Goal: Information Seeking & Learning: Learn about a topic

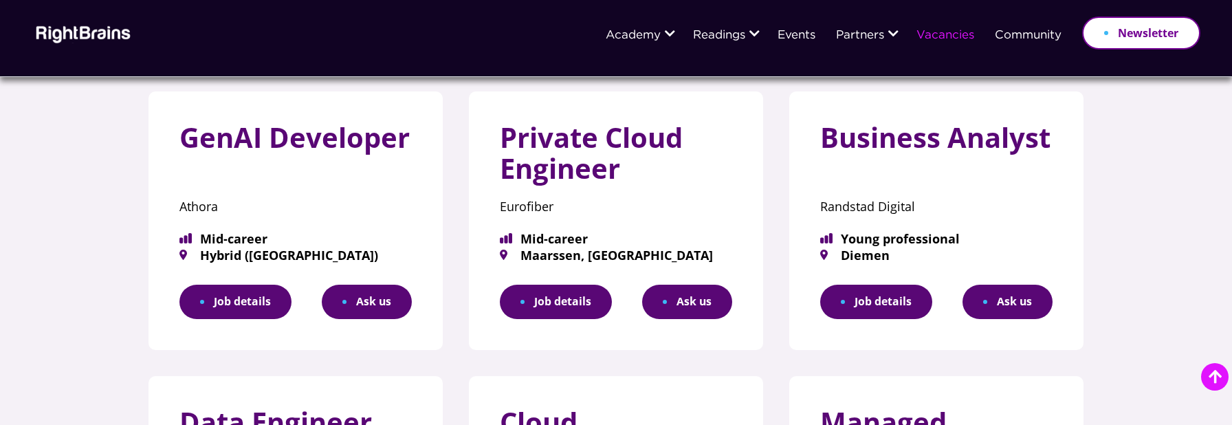
scroll to position [198, 0]
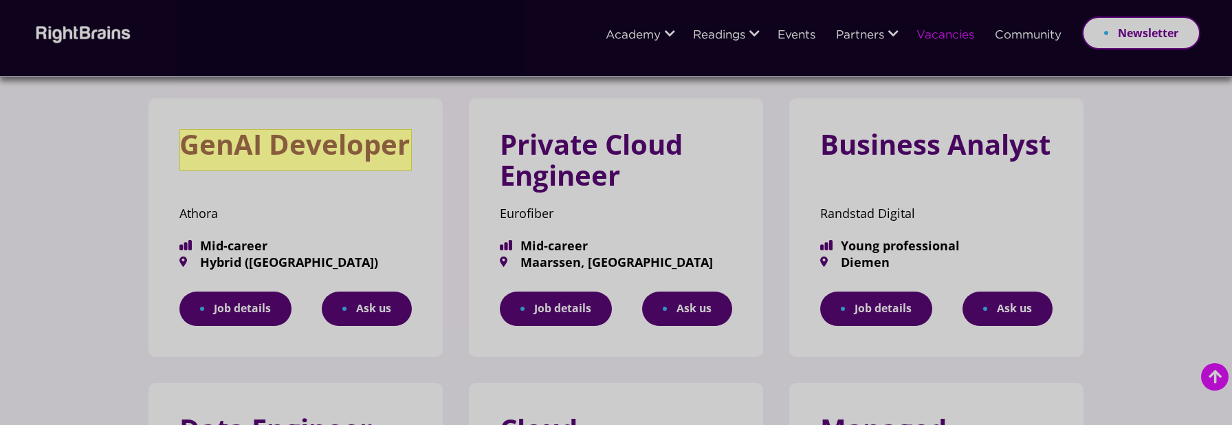
click at [345, 143] on h3 "GenAI Developer" at bounding box center [295, 149] width 232 height 41
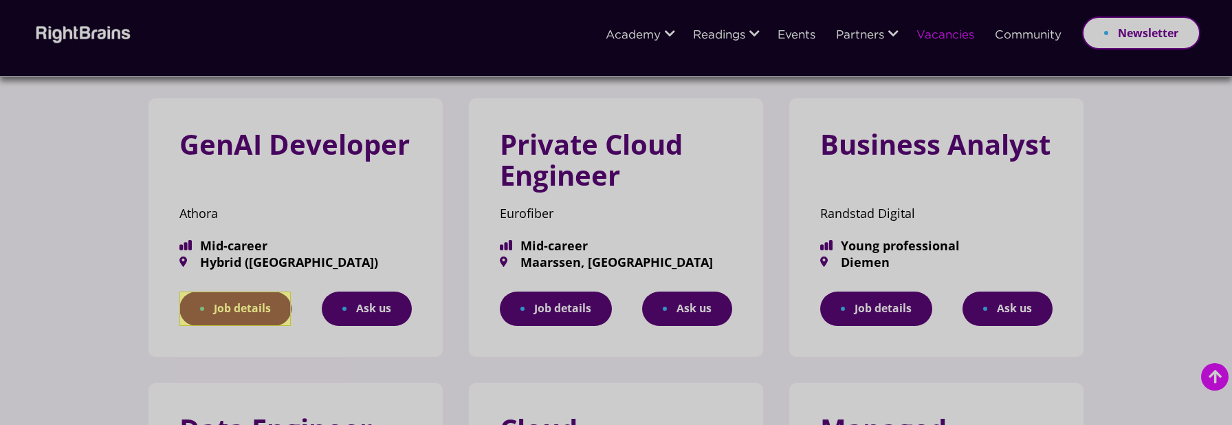
click at [237, 314] on link "Job details" at bounding box center [235, 309] width 112 height 35
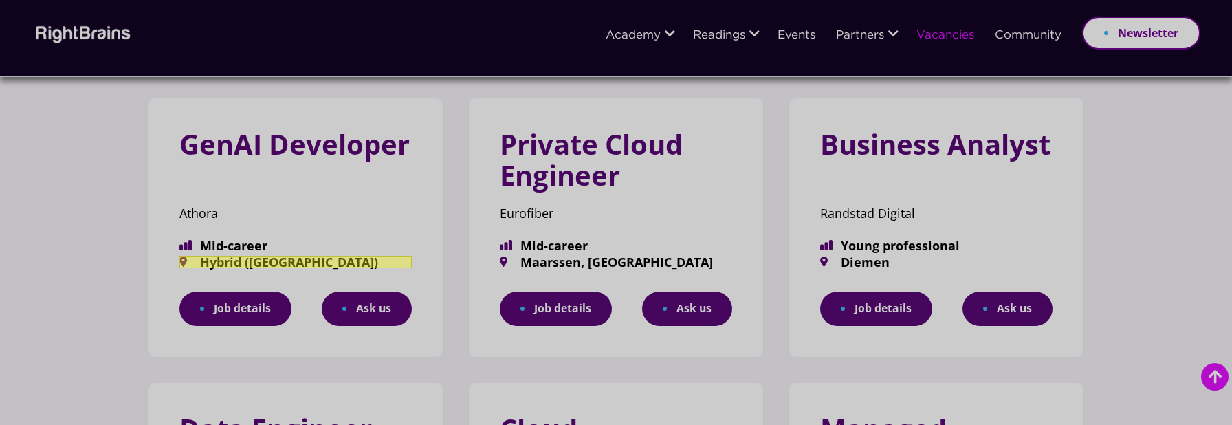
click at [290, 263] on span "Hybrid ([GEOGRAPHIC_DATA])" at bounding box center [295, 262] width 232 height 12
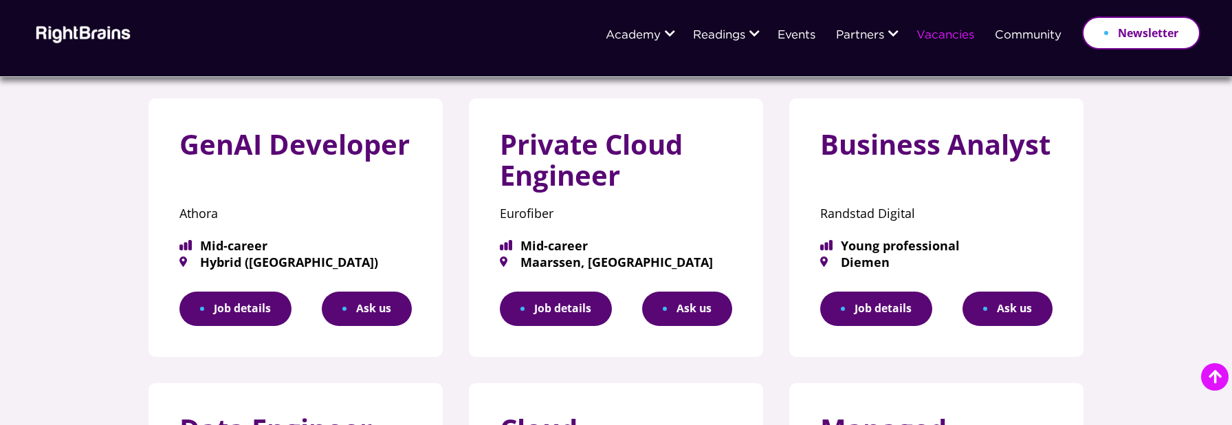
click at [238, 307] on link "Job details" at bounding box center [235, 309] width 112 height 35
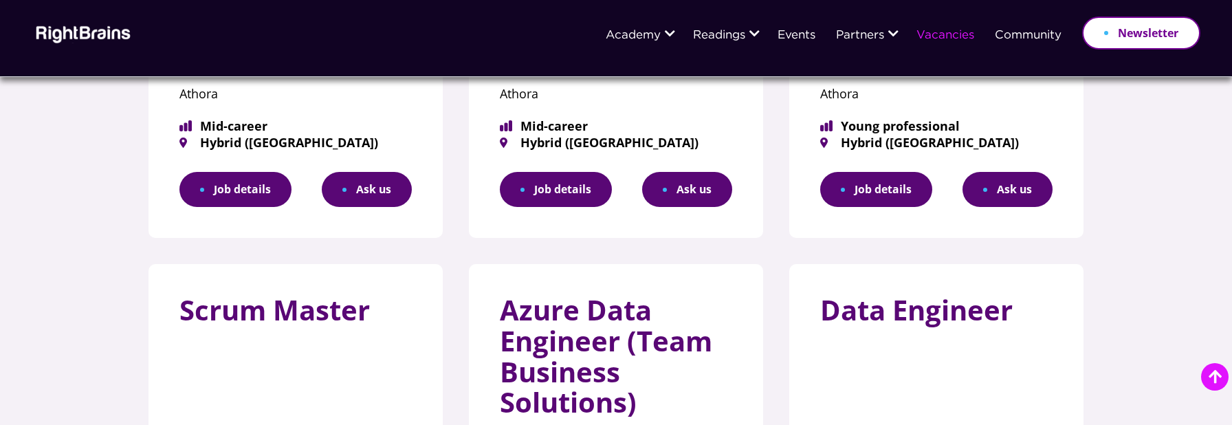
scroll to position [360, 0]
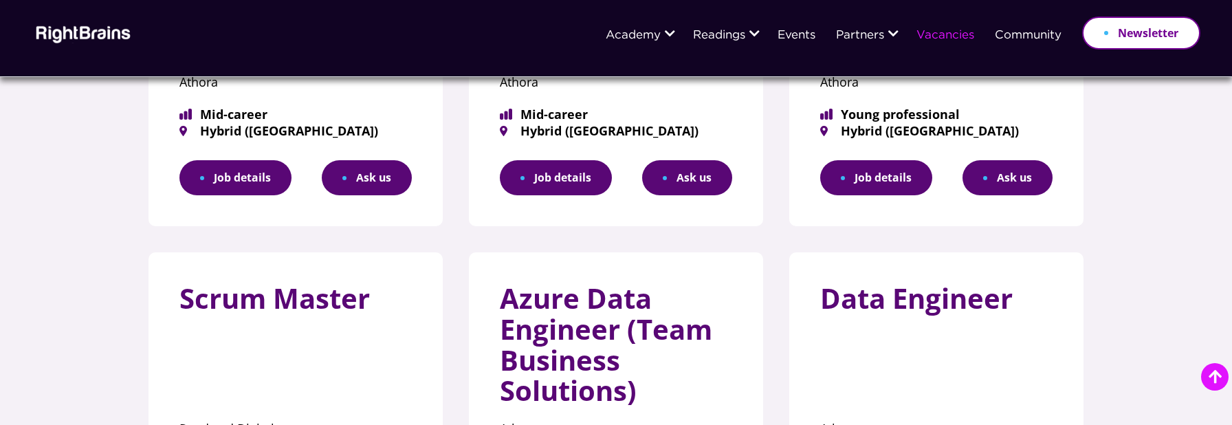
click at [570, 184] on link "Job details" at bounding box center [556, 177] width 112 height 35
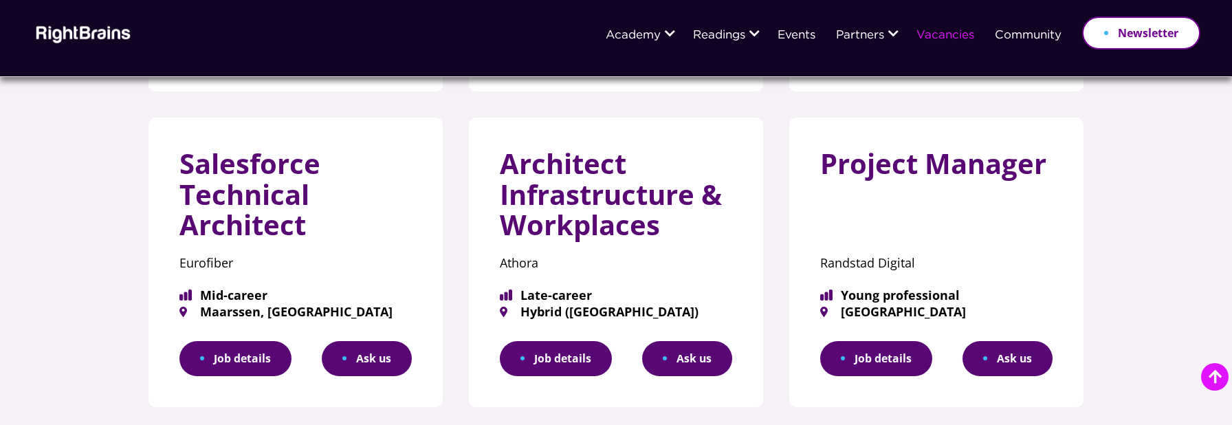
scroll to position [840, 0]
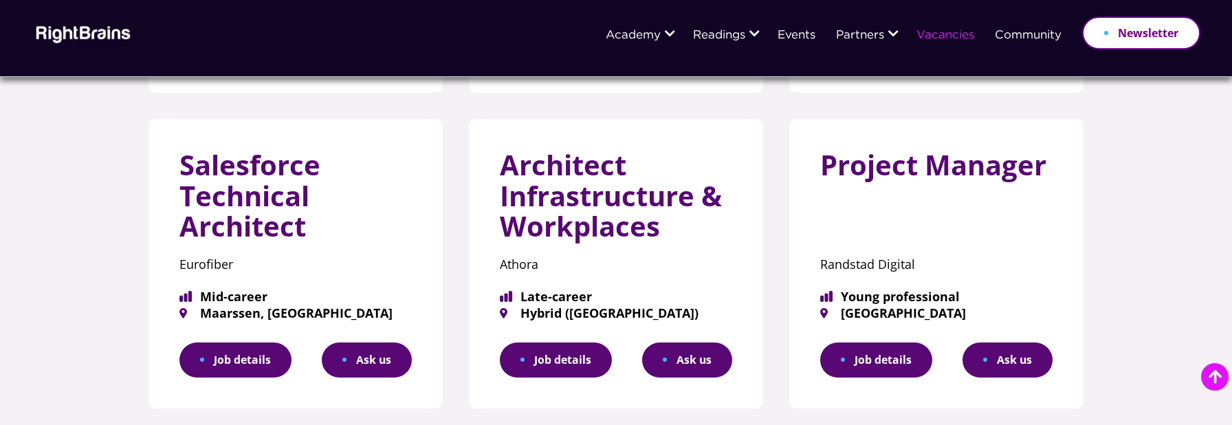
click at [548, 362] on link "Job details" at bounding box center [556, 359] width 112 height 35
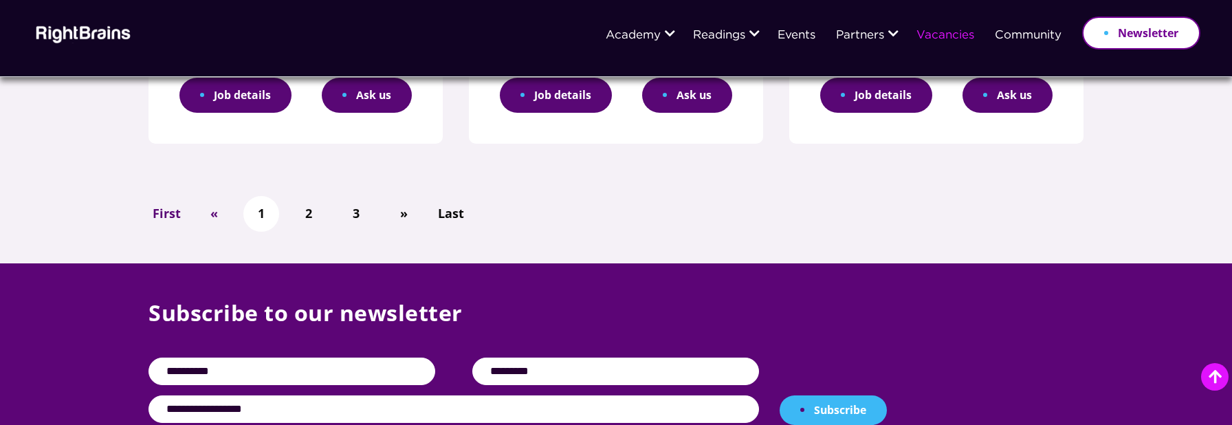
scroll to position [1044, 0]
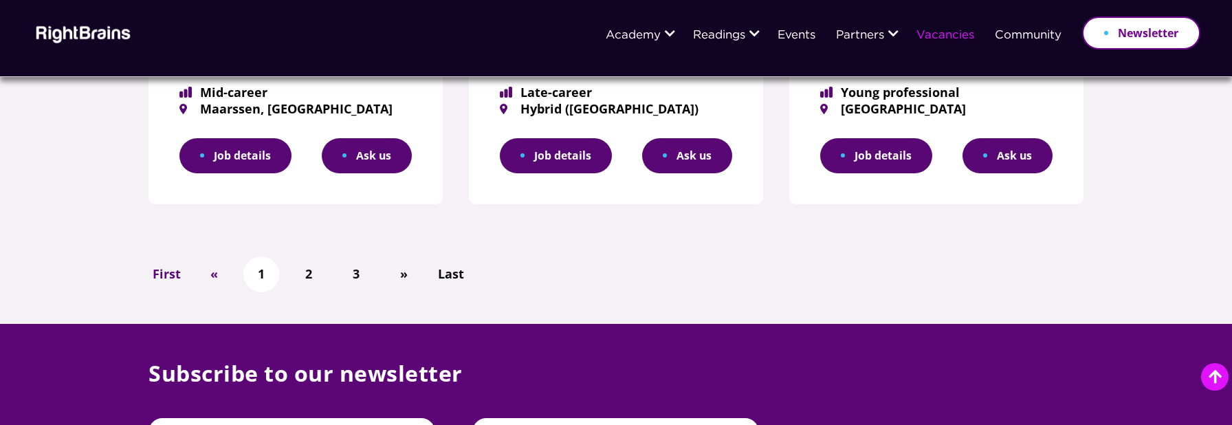
click at [255, 162] on link "Job details" at bounding box center [235, 155] width 112 height 35
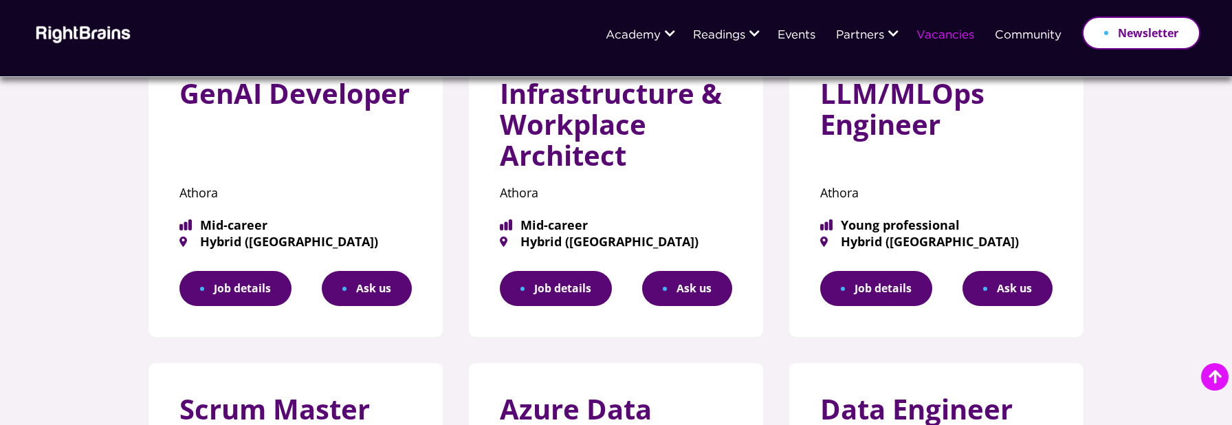
scroll to position [280, 0]
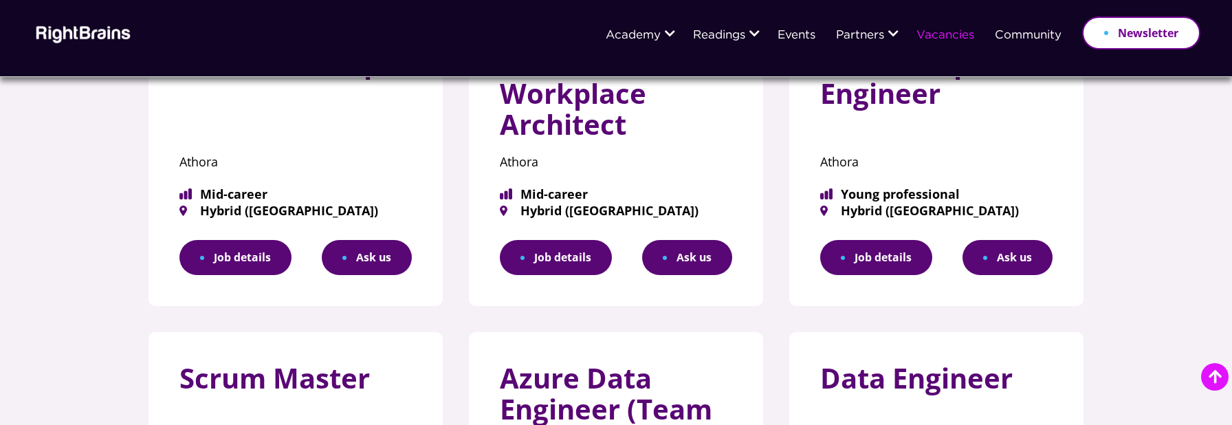
click at [231, 262] on link "Job details" at bounding box center [235, 257] width 112 height 35
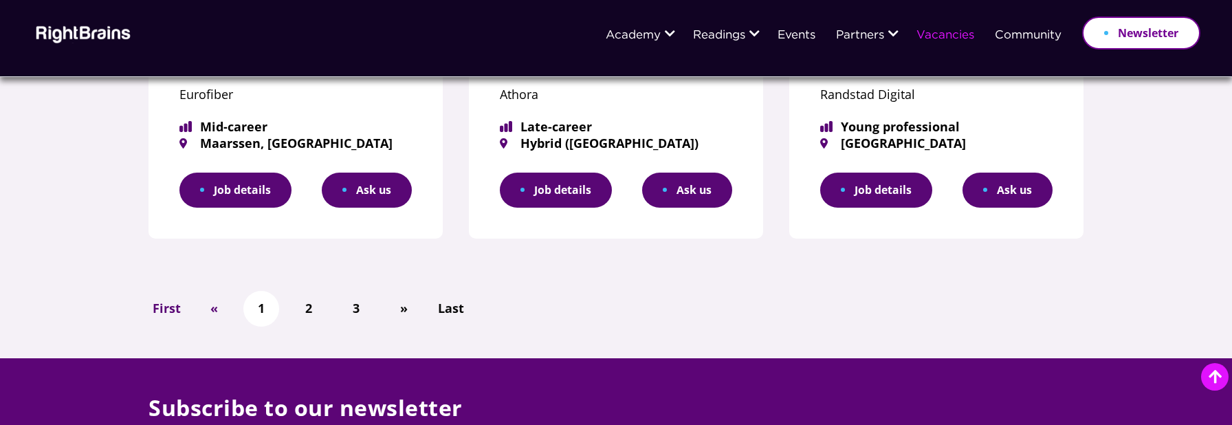
scroll to position [1027, 0]
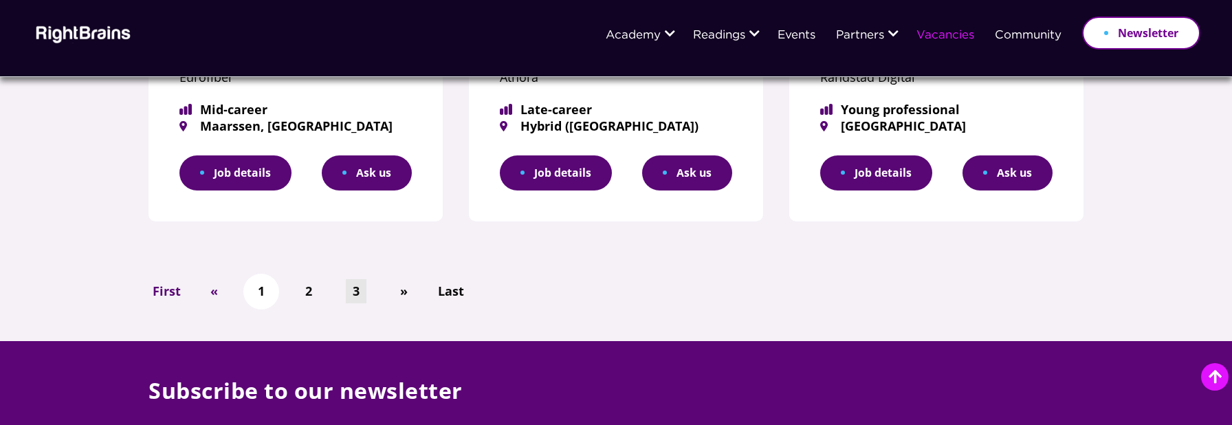
click at [357, 295] on link "3" at bounding box center [356, 291] width 21 height 24
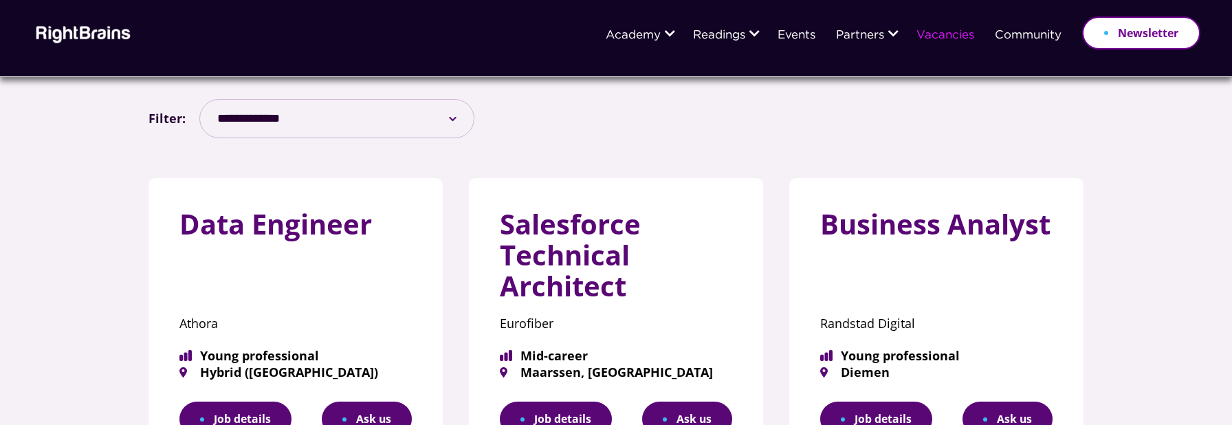
scroll to position [119, 0]
click at [220, 408] on link "Job details" at bounding box center [235, 418] width 112 height 35
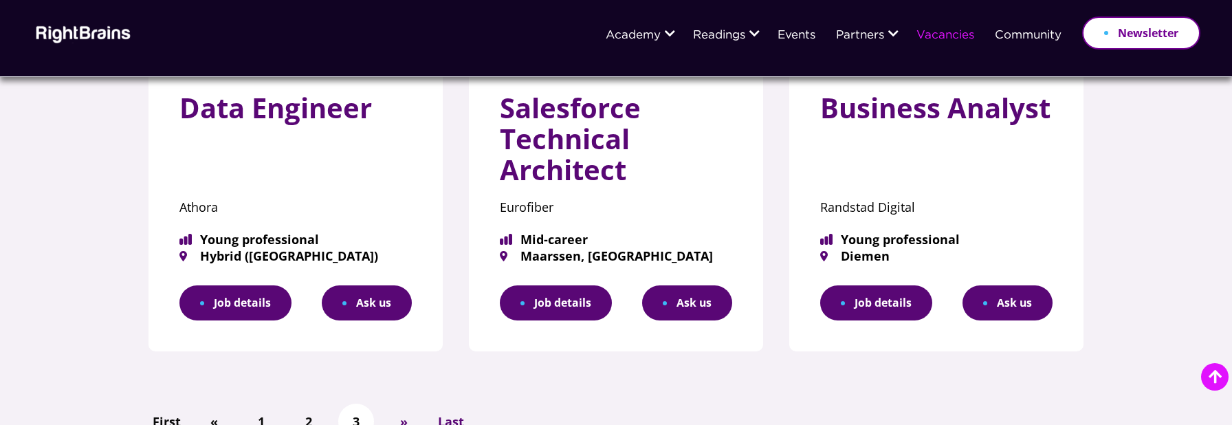
scroll to position [235, 0]
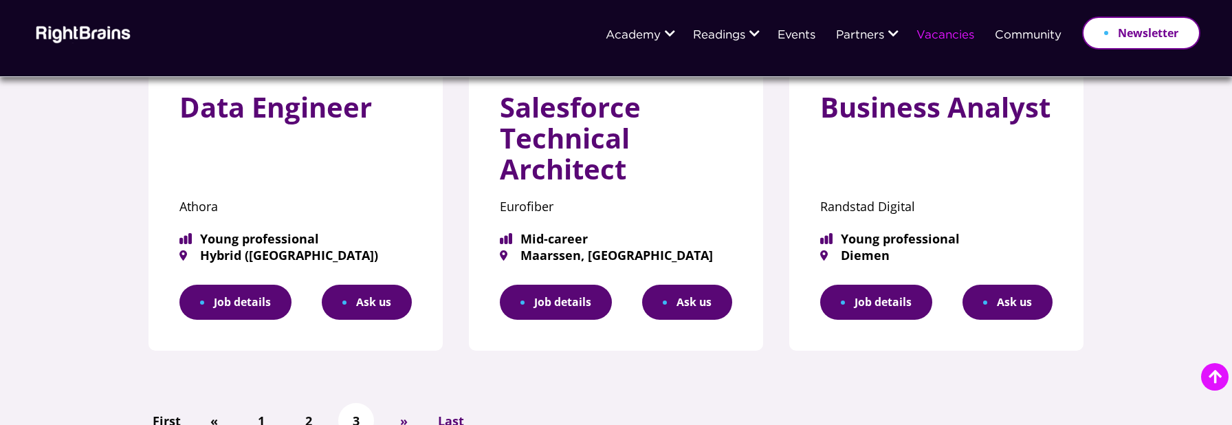
click at [891, 299] on link "Job details" at bounding box center [876, 302] width 112 height 35
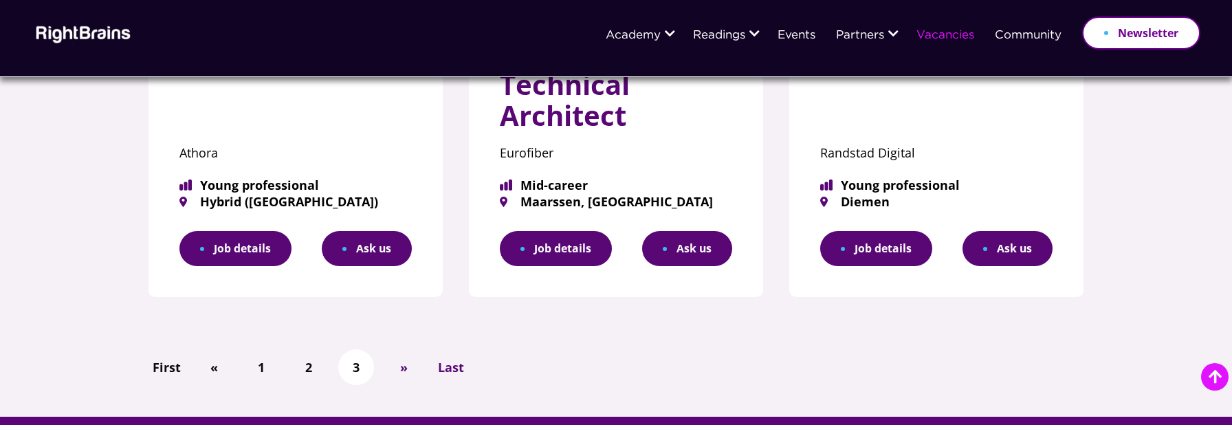
scroll to position [225, 0]
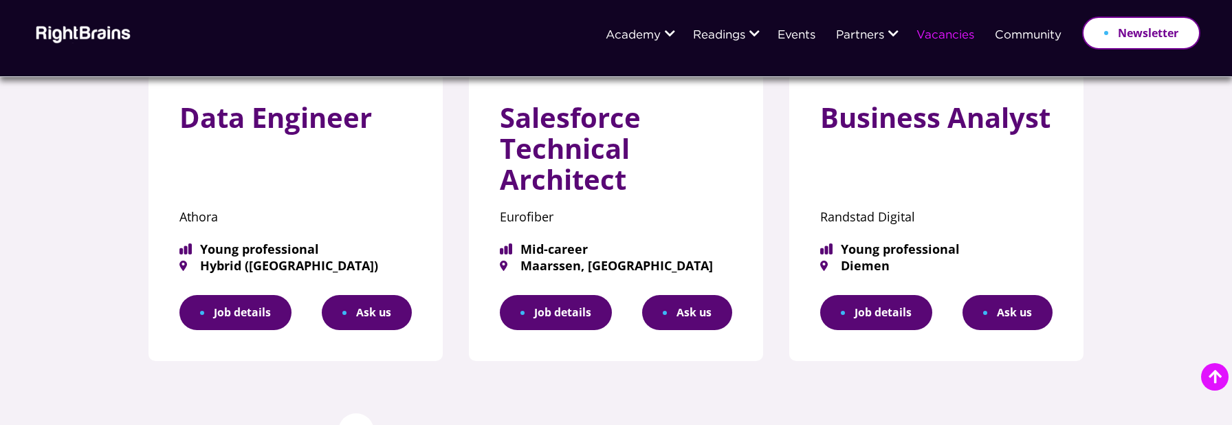
click at [224, 301] on link "Job details" at bounding box center [235, 312] width 112 height 35
click at [574, 325] on link "Job details" at bounding box center [556, 312] width 112 height 35
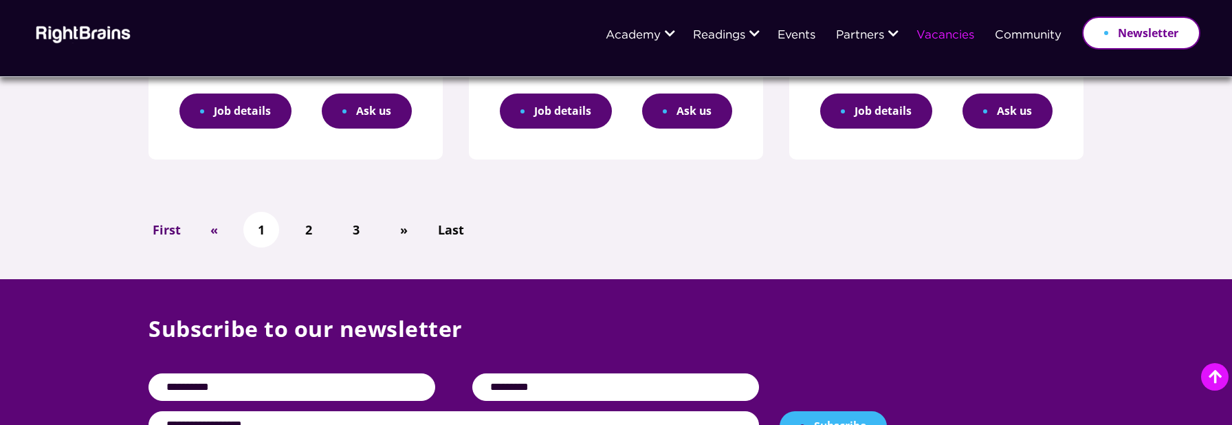
scroll to position [1022, 0]
